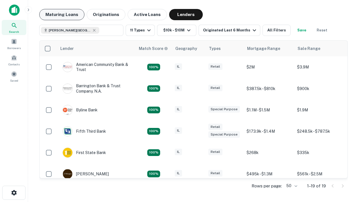
click at [62, 15] on button "Maturing Loans" at bounding box center [61, 14] width 45 height 11
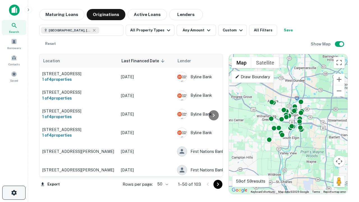
click at [14, 192] on icon "button" at bounding box center [14, 192] width 7 height 7
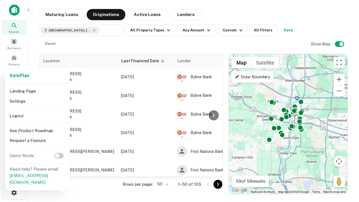
click at [37, 115] on li "Logout" at bounding box center [37, 116] width 60 height 10
